Goal: Complete application form

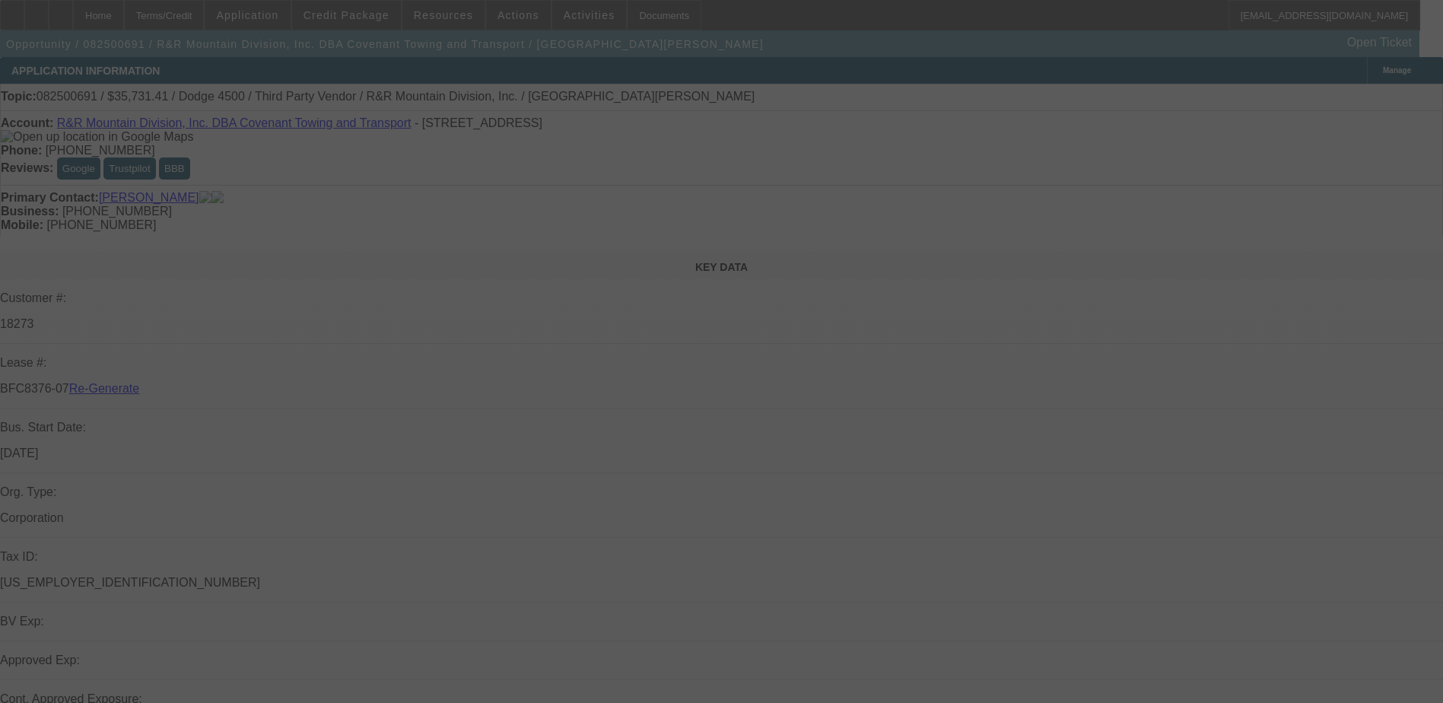
select select "3"
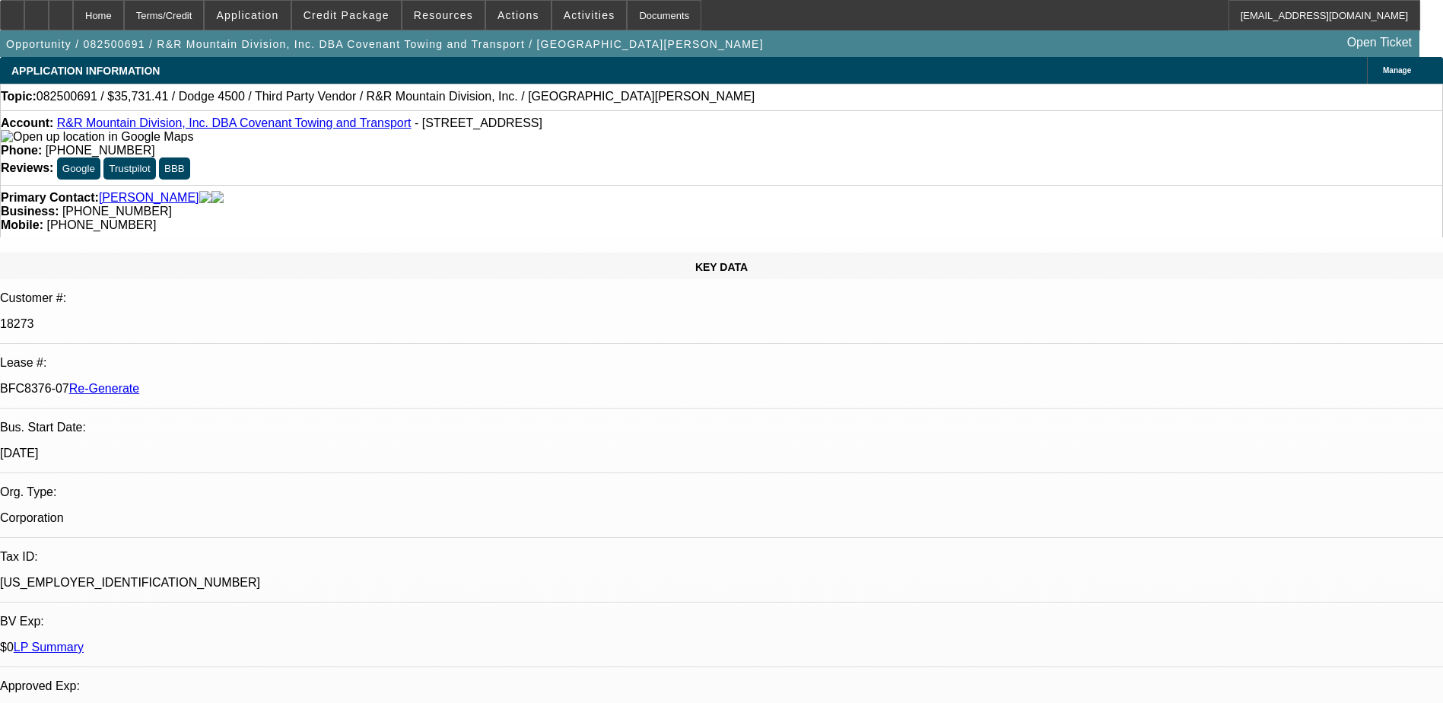
select select "0"
select select "1"
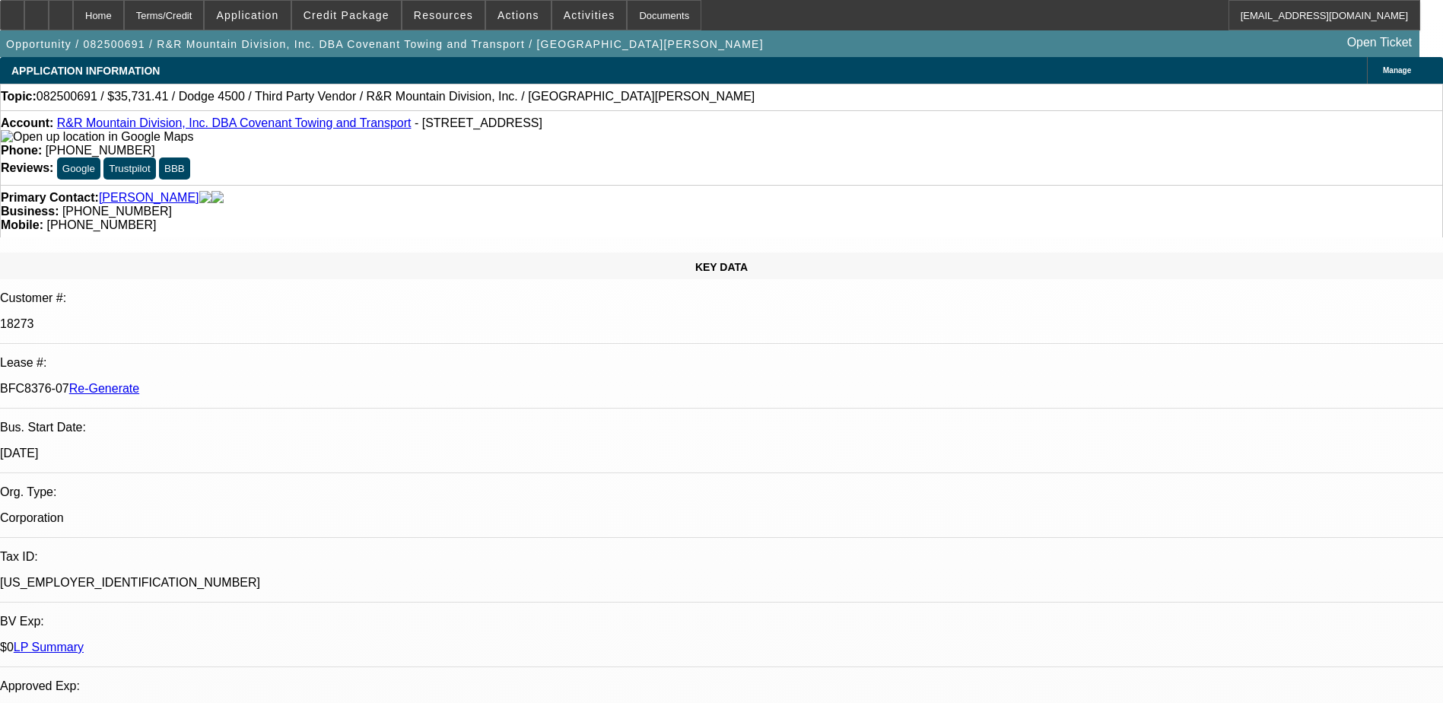
select select "6"
click at [634, 12] on div "Documents" at bounding box center [664, 15] width 75 height 30
click at [338, 8] on span at bounding box center [346, 15] width 109 height 37
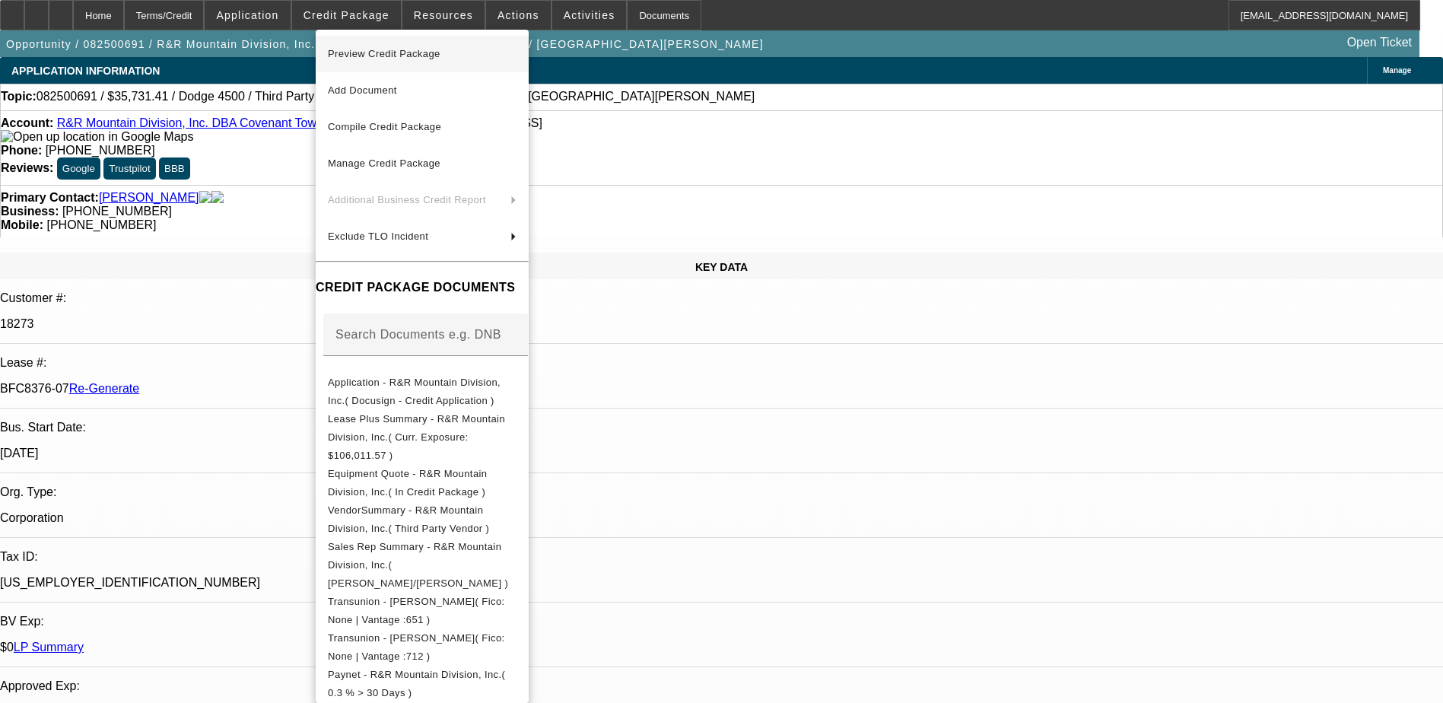
click at [398, 51] on span "Preview Credit Package" at bounding box center [384, 53] width 113 height 11
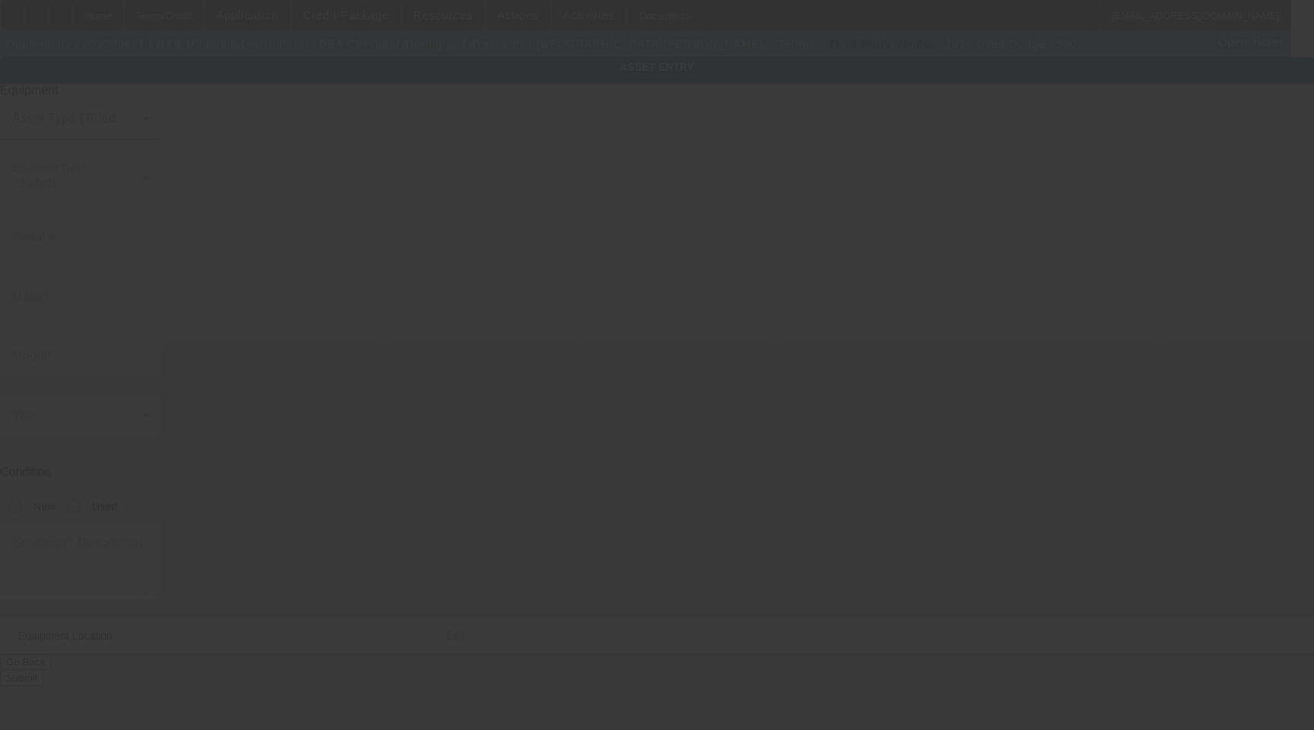
type input "[US_VEHICLE_IDENTIFICATION_NUMBER]"
type input "Dodge"
type input "4500"
radio input "true"
type textarea "with"
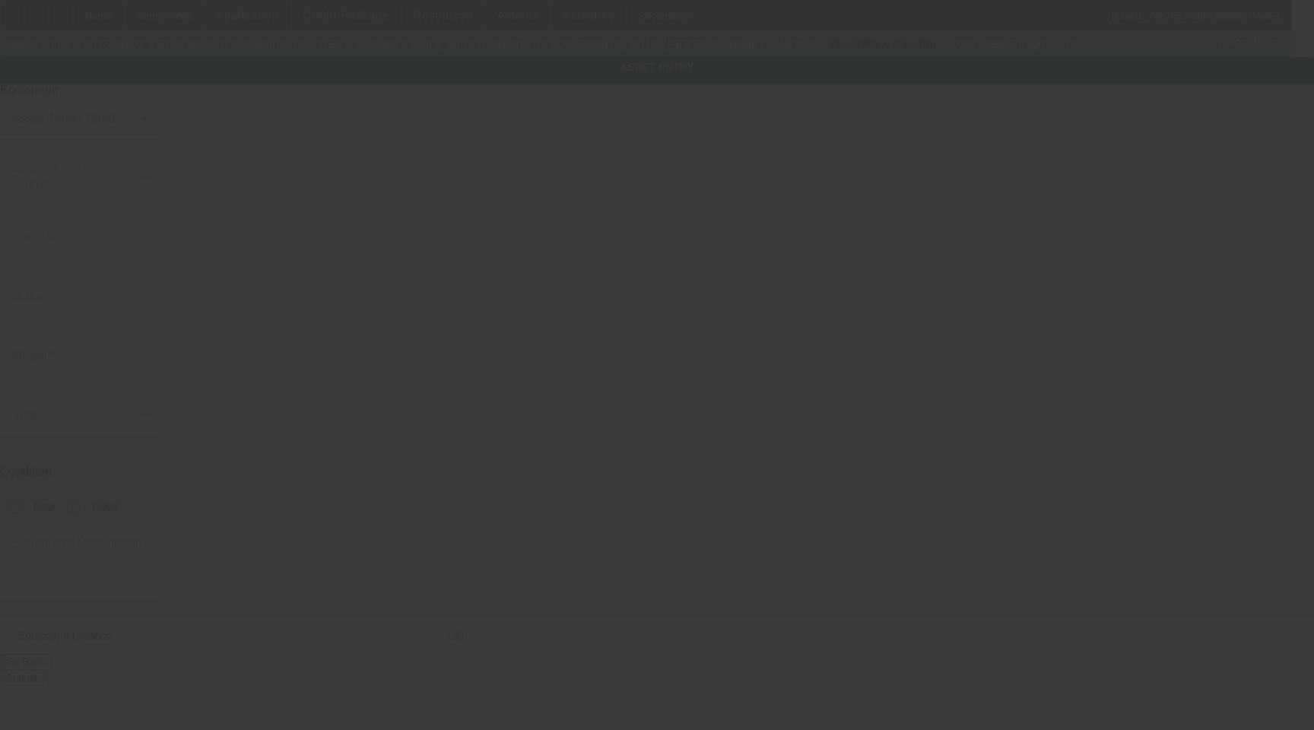
type input "[STREET_ADDRESS]"
type input "Rifle"
type input "81650"
type input "Garfield"
